Goal: Information Seeking & Learning: Find specific fact

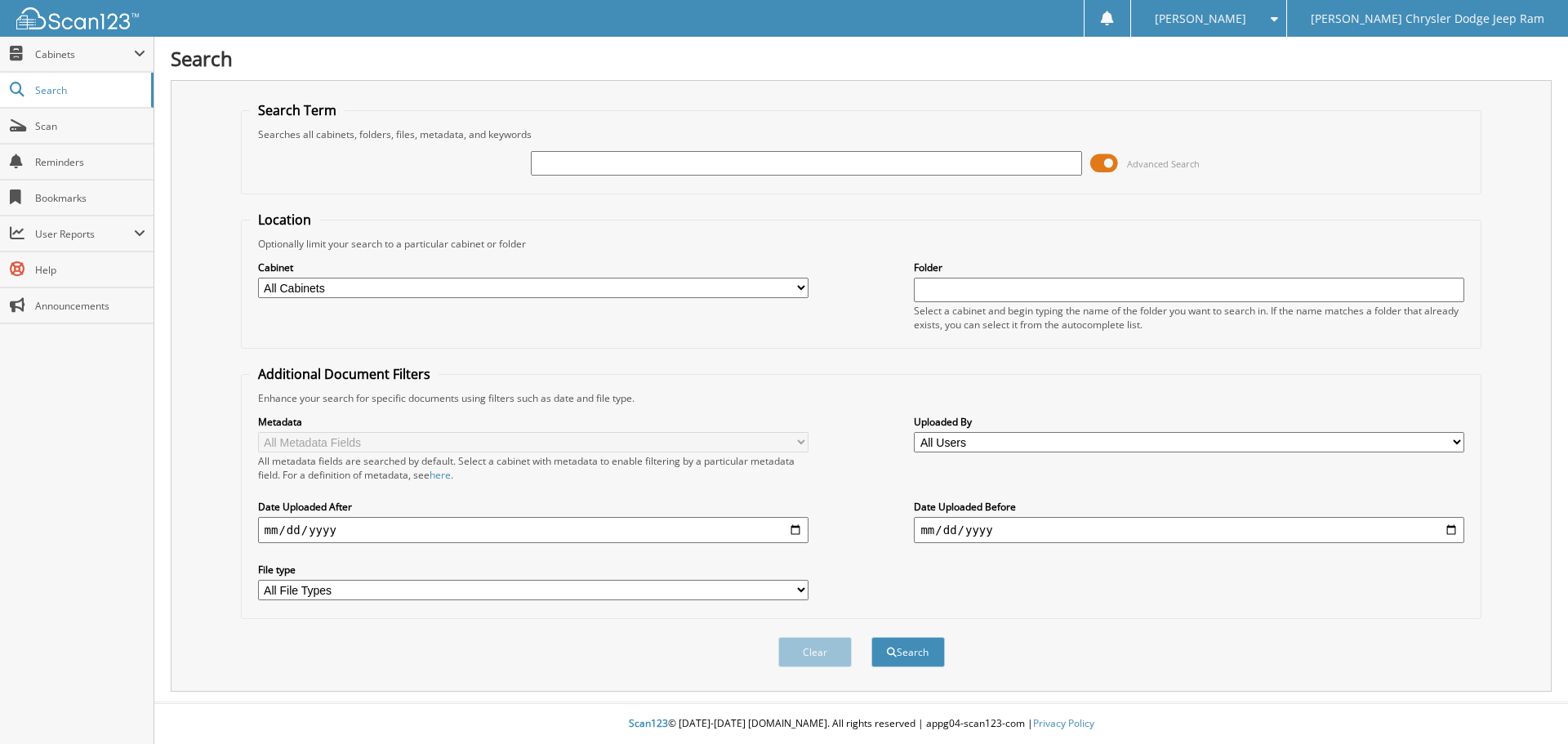
click at [793, 159] on input "text" at bounding box center [806, 163] width 551 height 24
type input "J41167"
click at [871, 637] on button "Search" at bounding box center [907, 652] width 73 height 30
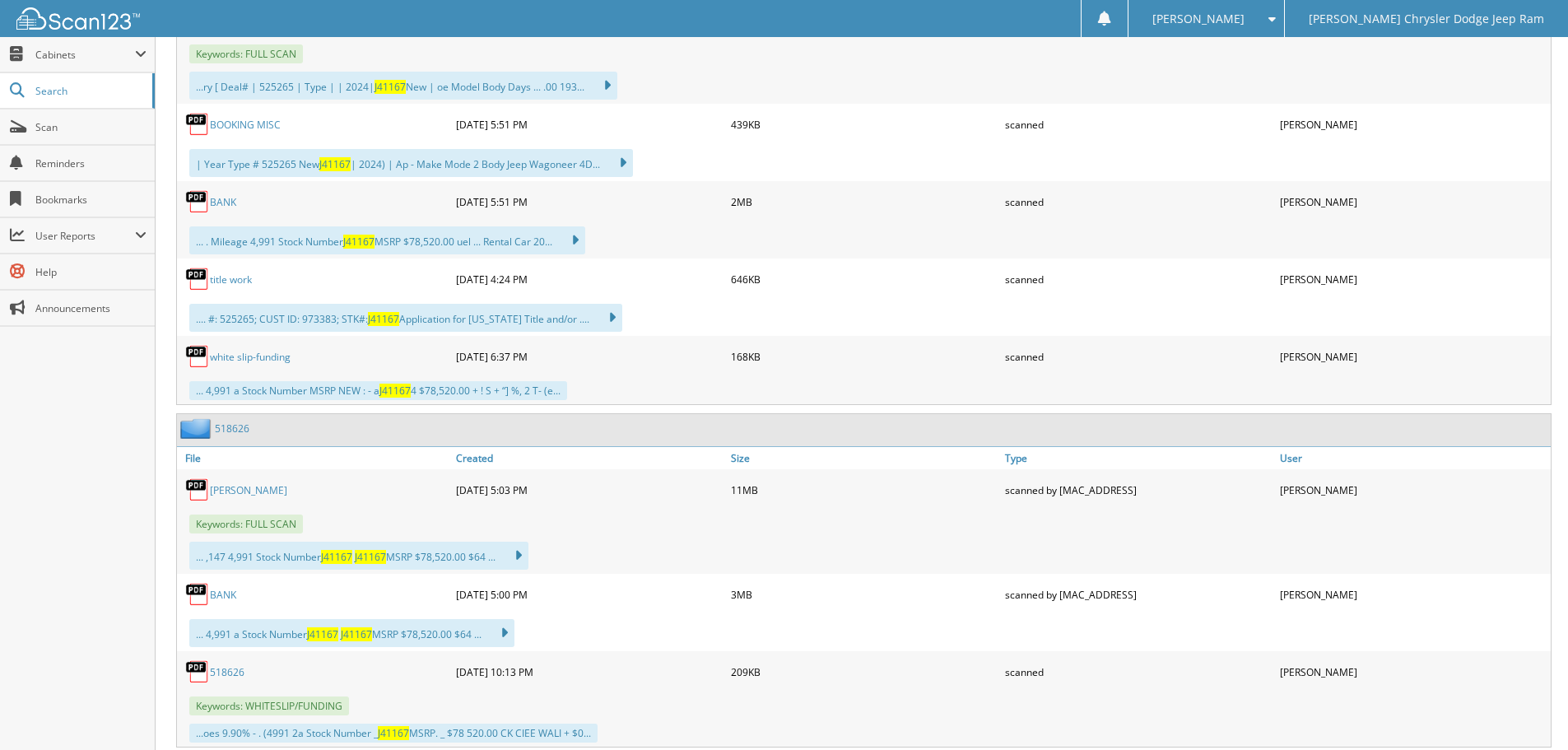
scroll to position [1646, 0]
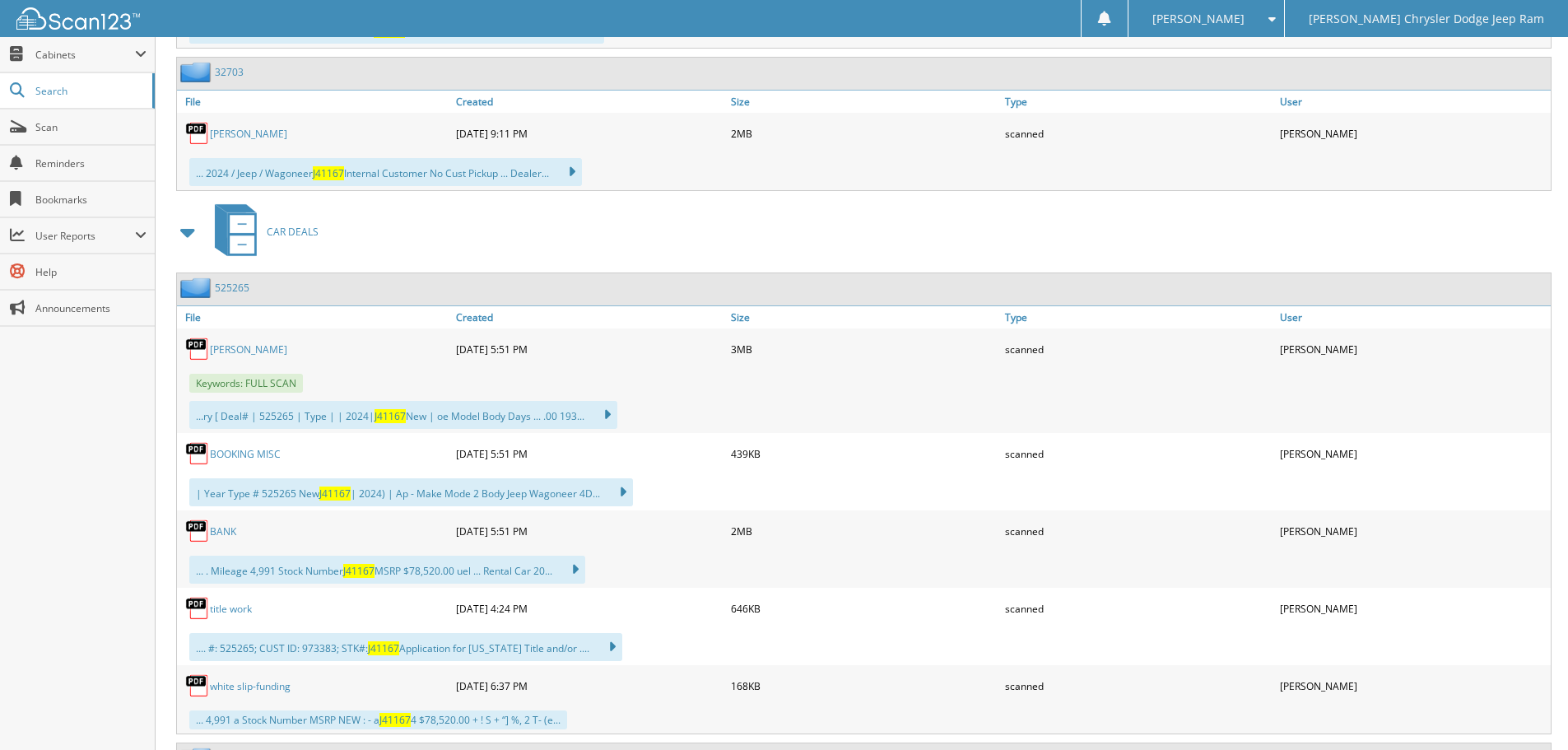
click at [230, 287] on link "525265" at bounding box center [232, 288] width 35 height 14
